Goal: Task Accomplishment & Management: Manage account settings

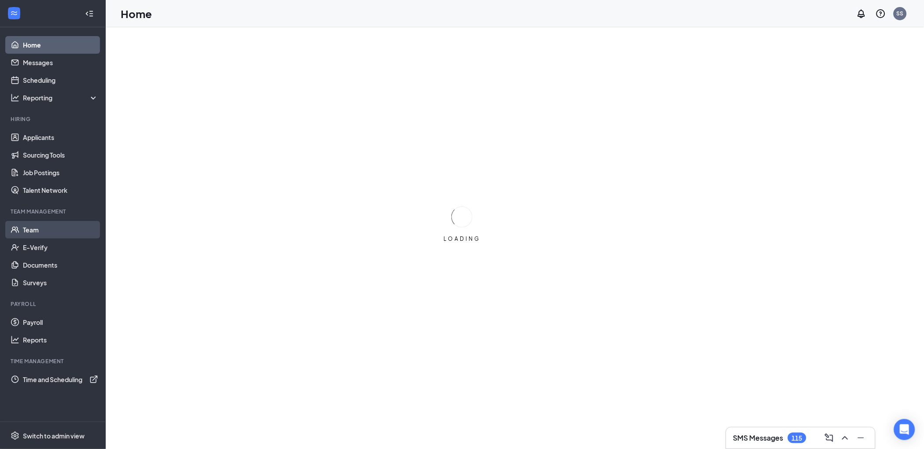
click at [45, 232] on link "Team" at bounding box center [60, 230] width 75 height 18
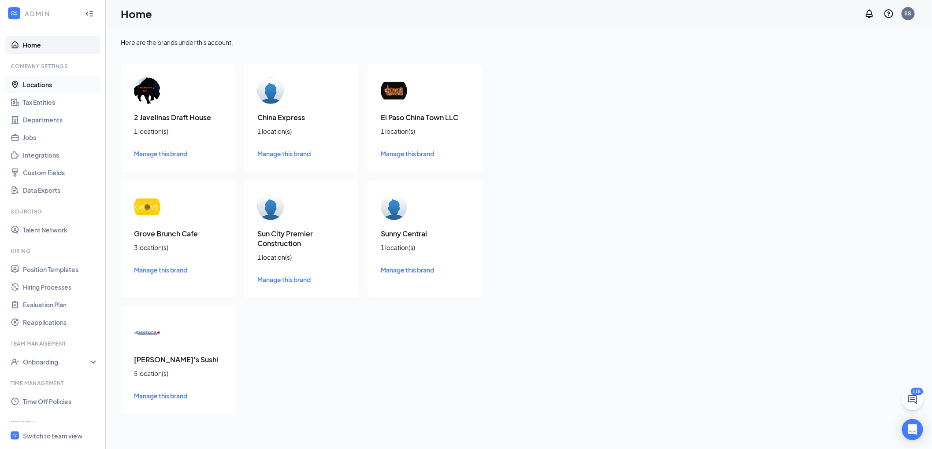
click at [41, 90] on link "Locations" at bounding box center [60, 85] width 75 height 18
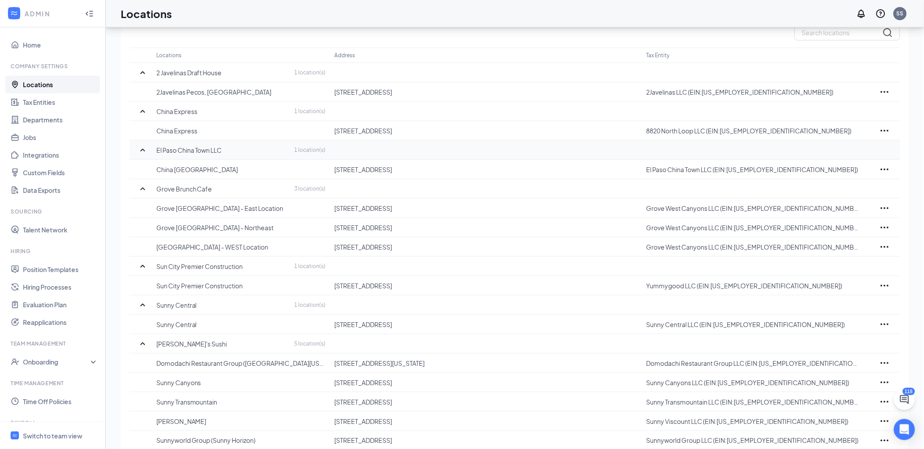
scroll to position [108, 0]
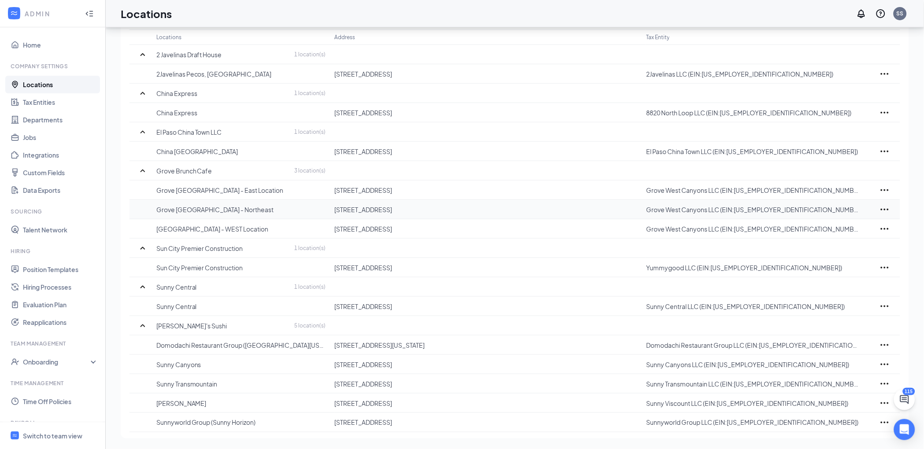
click at [883, 208] on icon "Ellipses" at bounding box center [885, 209] width 11 height 11
click at [832, 232] on p "Edit" at bounding box center [846, 236] width 74 height 9
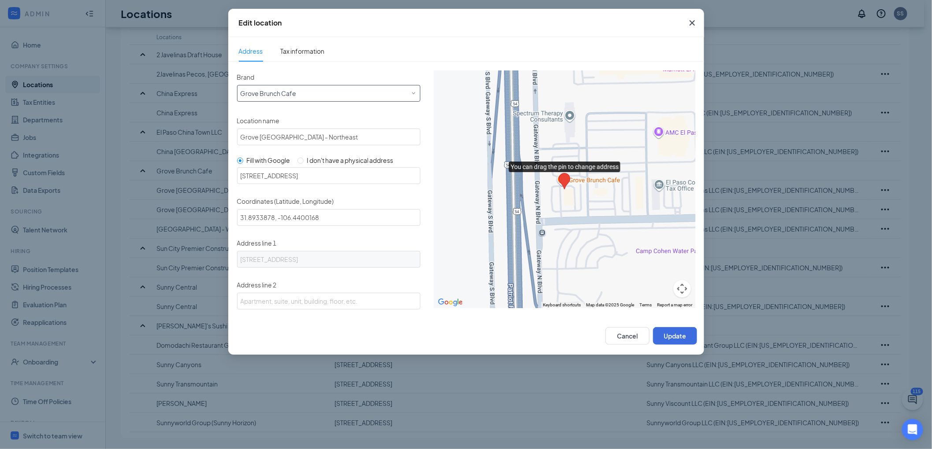
click at [337, 96] on div "Select a brand Grove Brunch Cafe" at bounding box center [328, 91] width 176 height 13
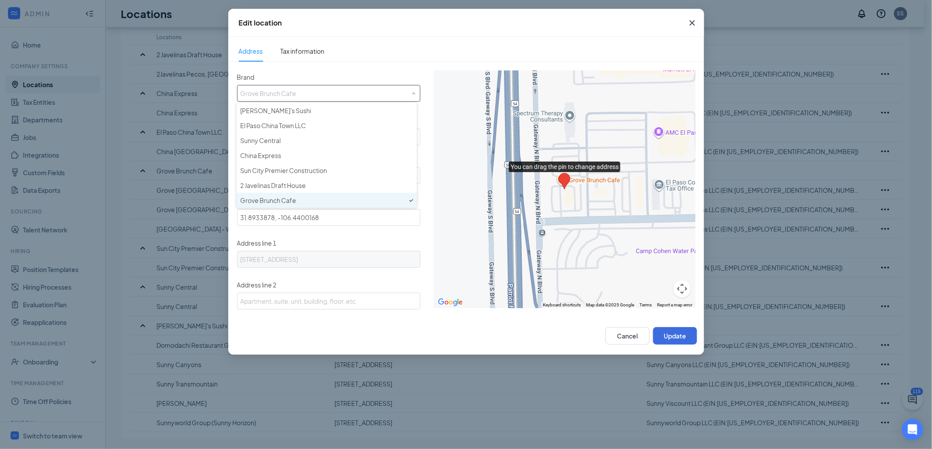
click at [337, 96] on input "Brand" at bounding box center [328, 91] width 176 height 13
click at [310, 49] on span "Tax information" at bounding box center [303, 51] width 44 height 8
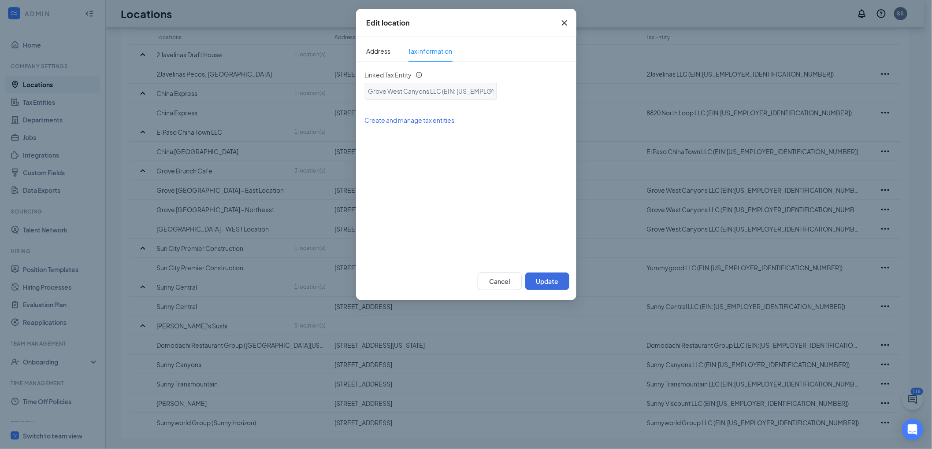
click at [474, 94] on span "Grove West Canyons LLC (EIN: 825059517)" at bounding box center [478, 89] width 220 height 12
click at [474, 93] on span "Grove West Canyons LLC (EIN: 825059517)" at bounding box center [478, 89] width 220 height 12
click at [565, 22] on icon "Cross" at bounding box center [563, 22] width 5 height 5
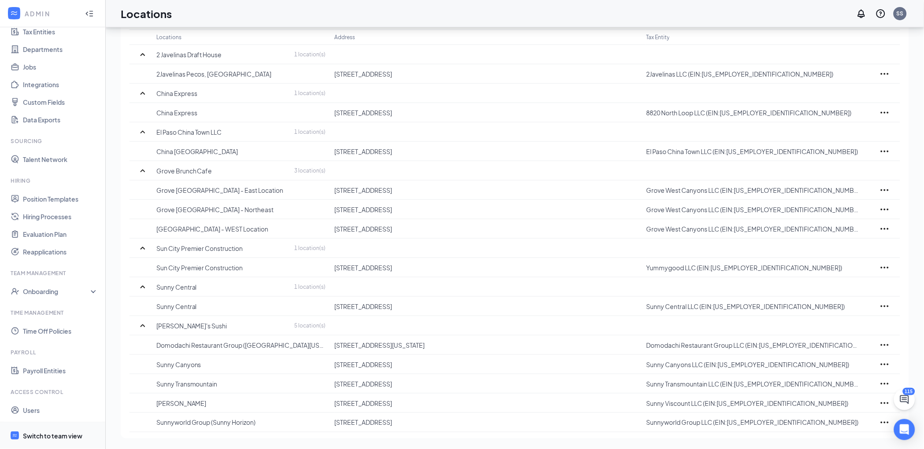
scroll to position [72, 0]
click at [56, 436] on div "Switch to team view" at bounding box center [52, 436] width 59 height 9
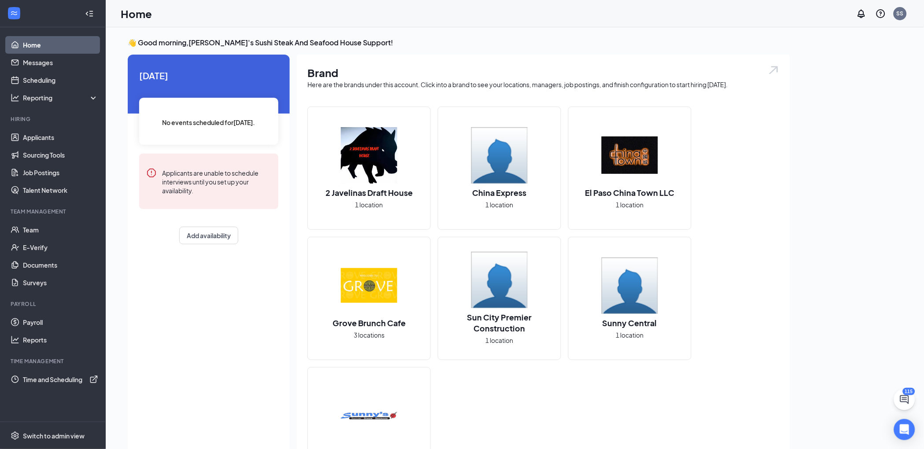
click at [32, 218] on li "Team Management Team E-Verify Documents Surveys" at bounding box center [52, 250] width 105 height 84
click at [33, 226] on link "Team" at bounding box center [60, 230] width 75 height 18
